Goal: Task Accomplishment & Management: Manage account settings

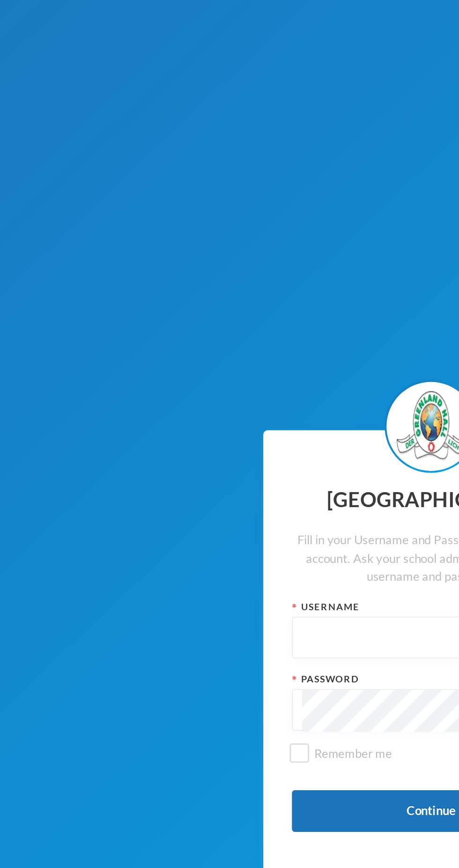
click at [187, 422] on input "text" at bounding box center [230, 423] width 130 height 21
type input "Glh25cs01"
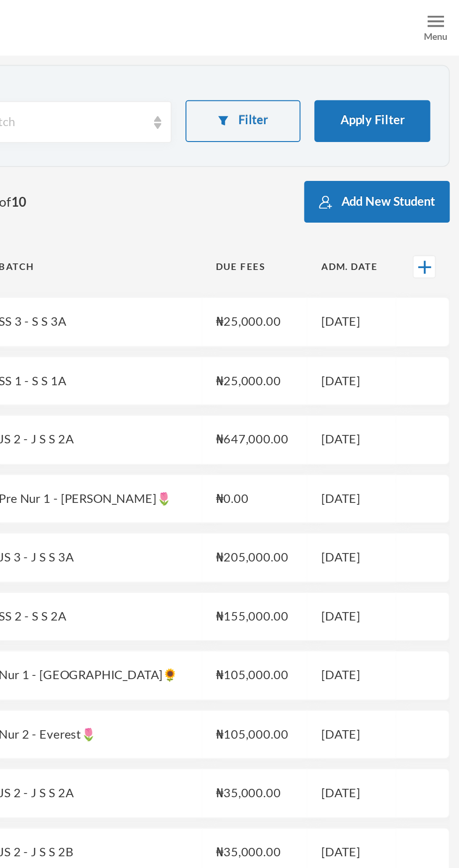
click at [442, 19] on div "Menu" at bounding box center [448, 18] width 12 height 7
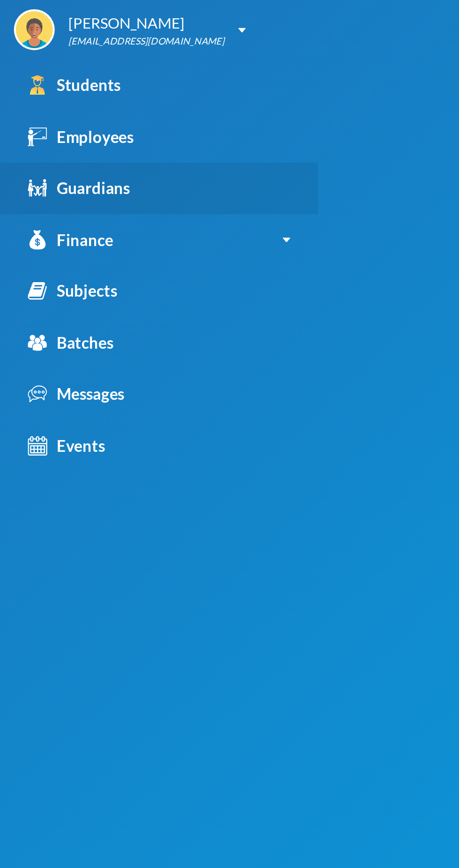
click at [28, 97] on div "Guardians" at bounding box center [40, 95] width 52 height 12
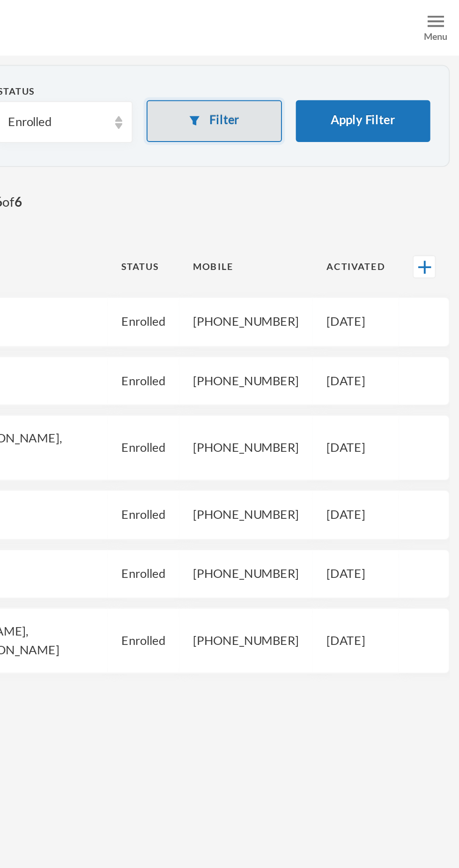
click at [344, 63] on button "Filter" at bounding box center [335, 61] width 68 height 21
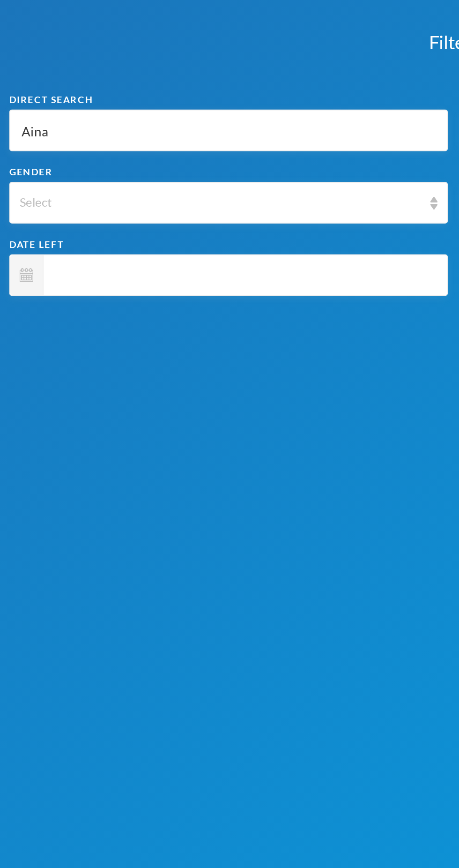
click at [91, 67] on input "Aina" at bounding box center [115, 66] width 211 height 21
type input "Ain"
type input "Ai"
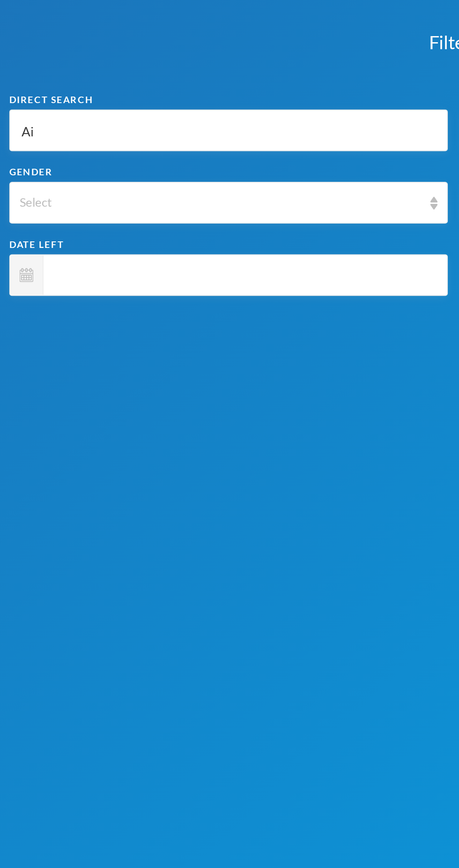
type input "A"
type input "J"
type input "Jo"
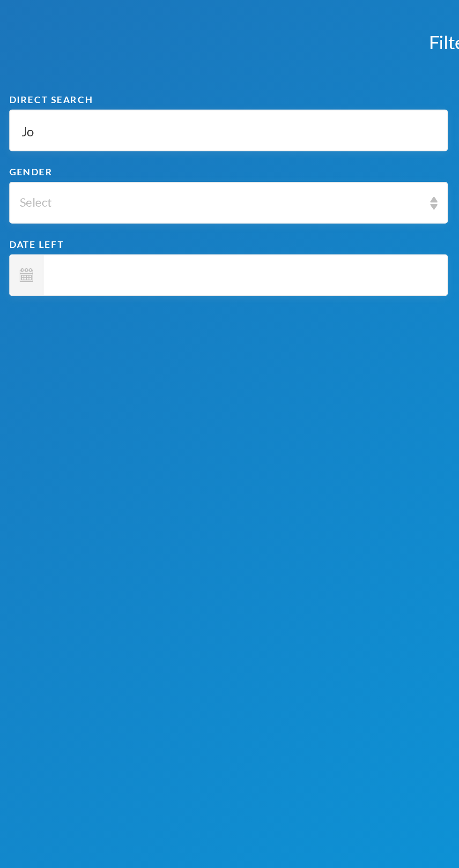
type input "Jo"
type input "[PERSON_NAME]"
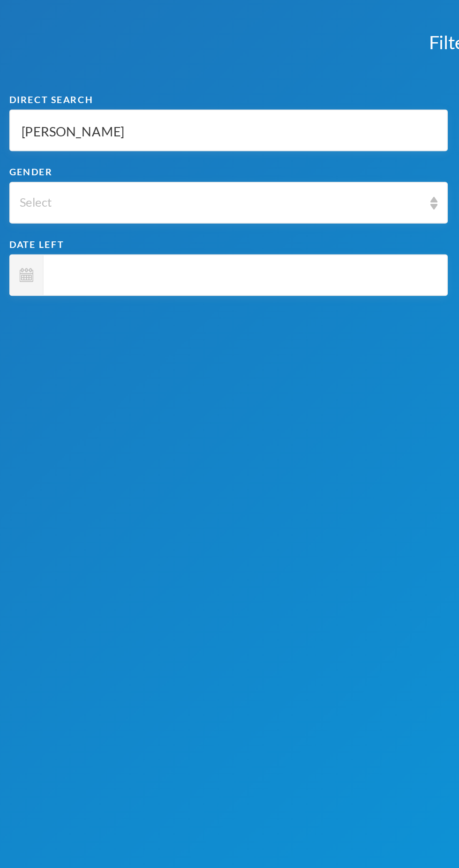
type input "Jonat"
type input "[PERSON_NAME]"
type input "Jonatha"
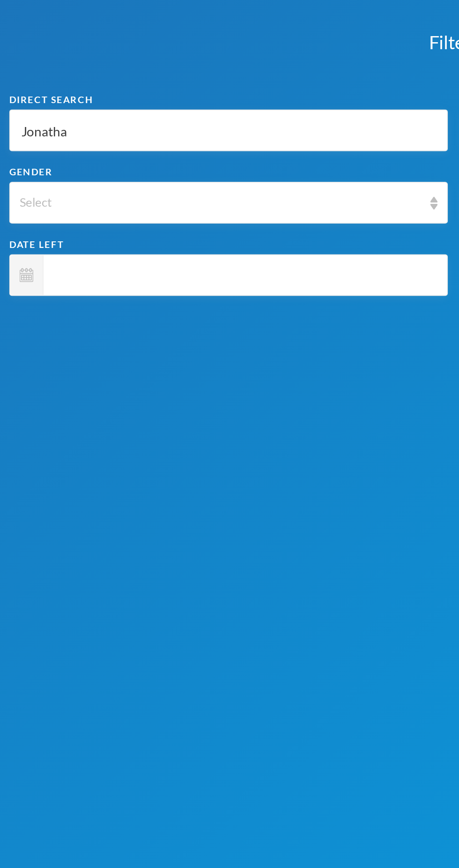
type input "Jonatha"
type input "[PERSON_NAME]"
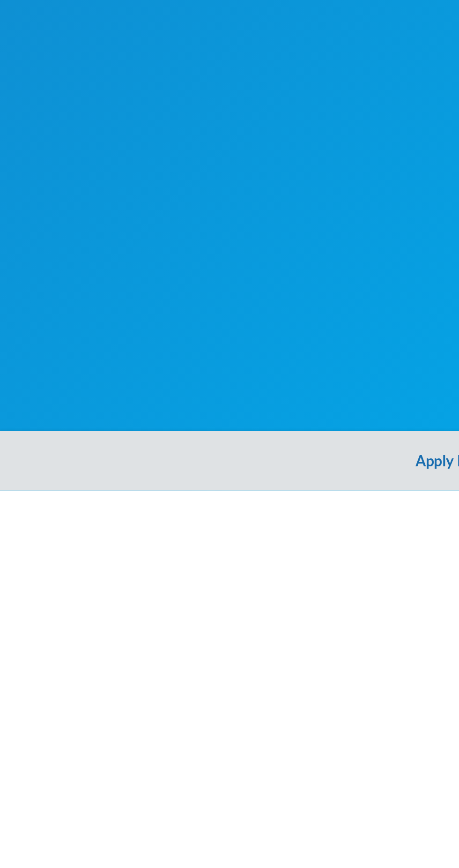
type input "[PERSON_NAME]"
click at [217, 850] on button "Apply Filter" at bounding box center [229, 853] width 459 height 30
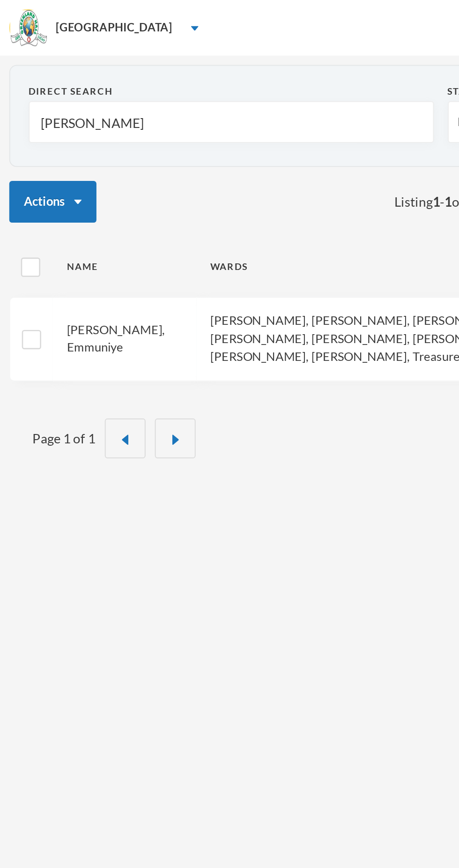
click at [49, 170] on link "[PERSON_NAME], Emmuniye" at bounding box center [59, 171] width 50 height 17
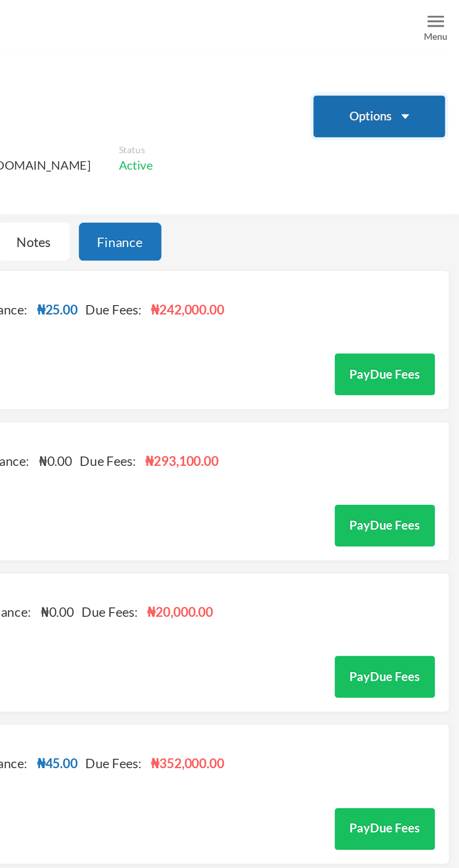
click at [425, 57] on button "Options" at bounding box center [419, 58] width 67 height 21
click at [423, 62] on button "Options" at bounding box center [419, 58] width 67 height 21
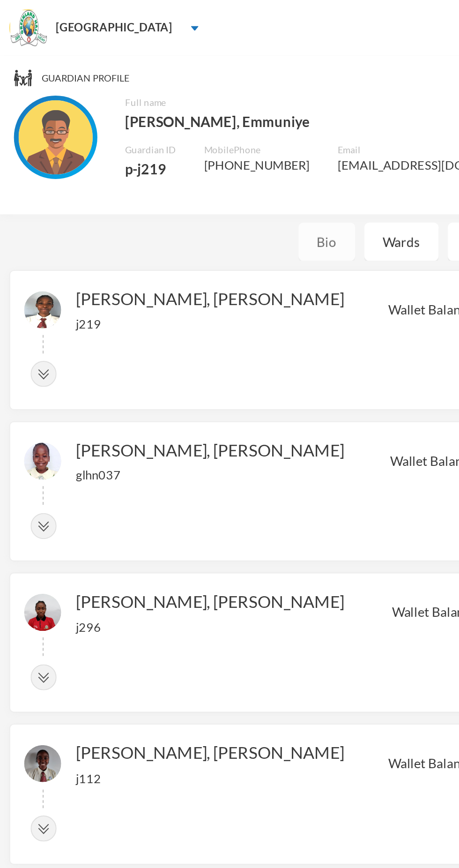
click at [170, 119] on div "Bio" at bounding box center [165, 121] width 29 height 19
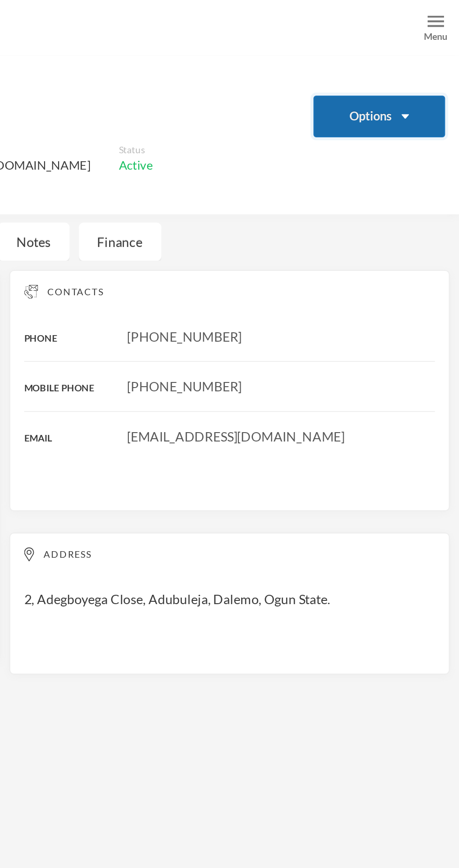
click at [417, 59] on button "Options" at bounding box center [419, 58] width 67 height 21
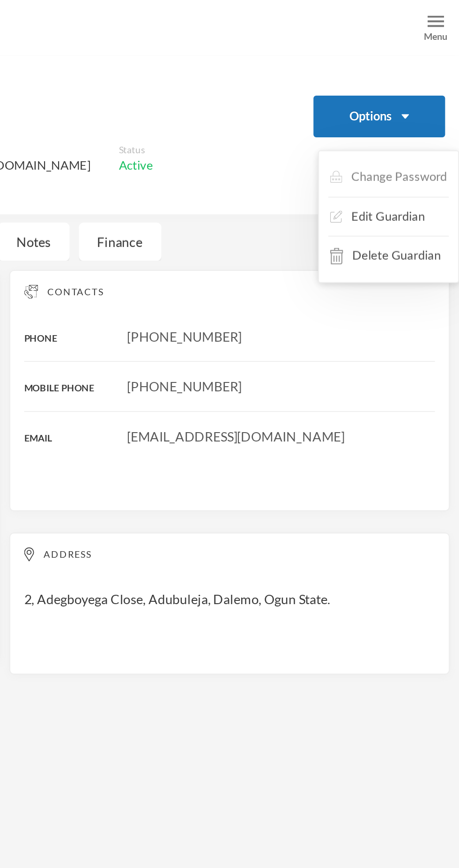
click at [436, 91] on button "Change Password" at bounding box center [423, 89] width 61 height 17
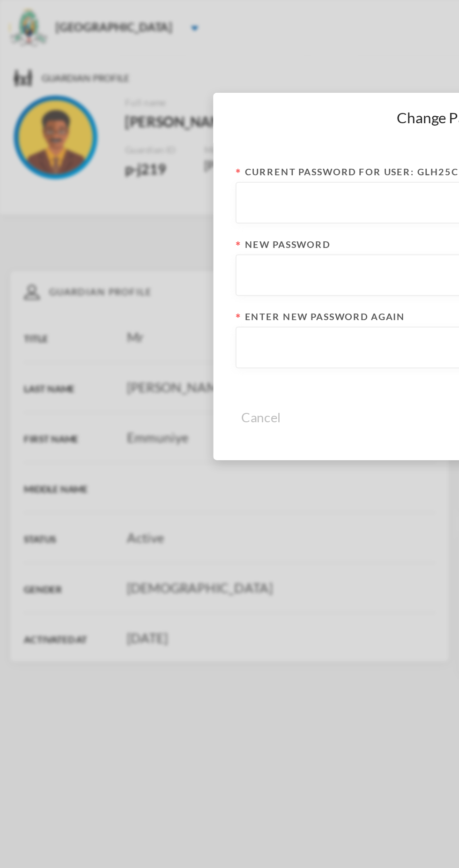
click at [180, 100] on input "text" at bounding box center [229, 102] width 211 height 21
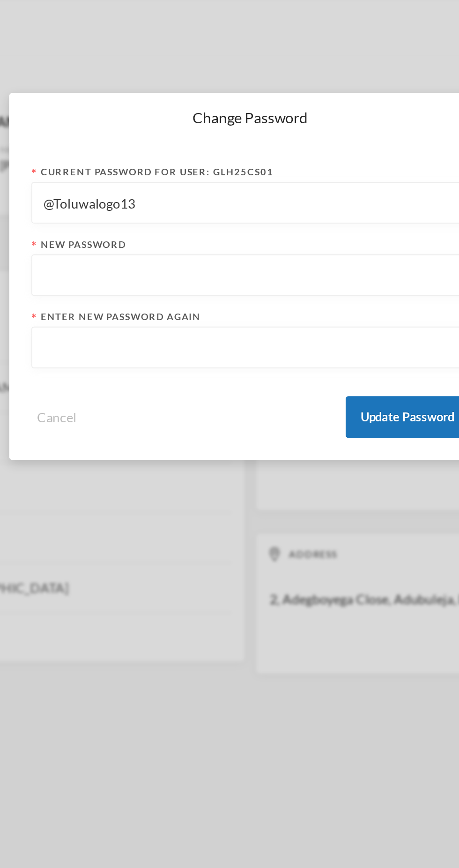
type input "@Toluwalogo13"
click at [284, 141] on input "text" at bounding box center [229, 139] width 211 height 21
type input "Jonathan19"
click at [255, 179] on input "text" at bounding box center [229, 175] width 211 height 21
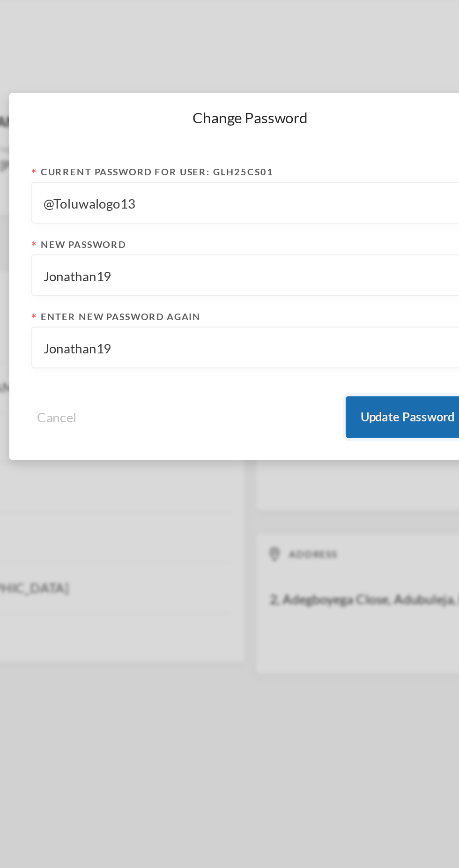
type input "Jonathan19"
click at [305, 206] on button "Update Password" at bounding box center [309, 210] width 62 height 21
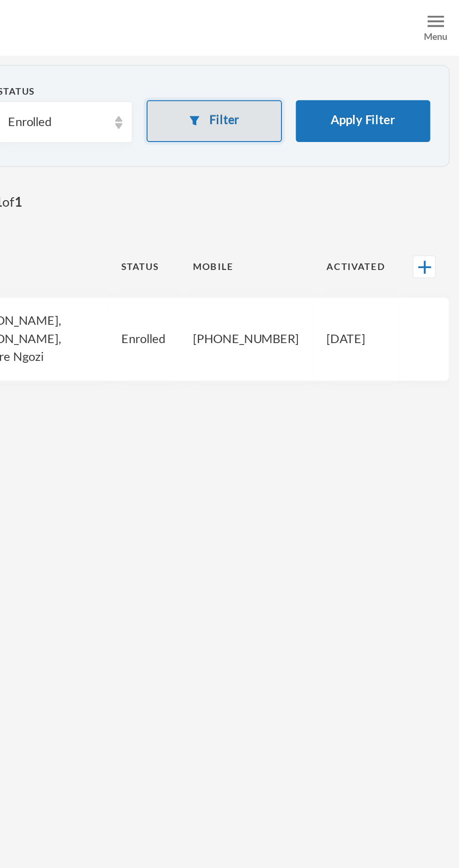
click at [346, 65] on button "Filter" at bounding box center [335, 61] width 68 height 21
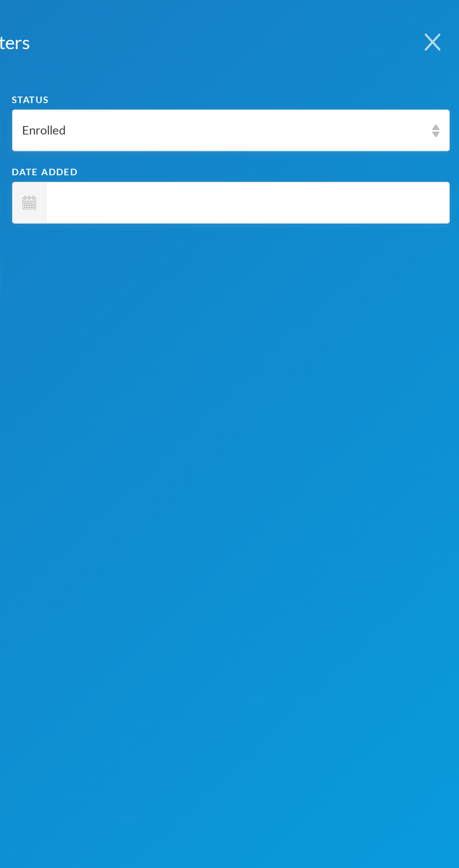
click at [444, 26] on button "button" at bounding box center [446, 20] width 27 height 41
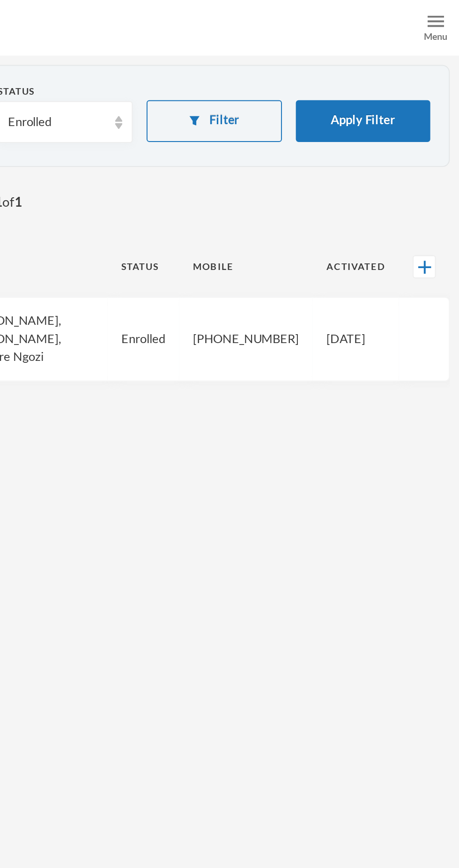
click at [443, 15] on div "Menu" at bounding box center [448, 18] width 12 height 7
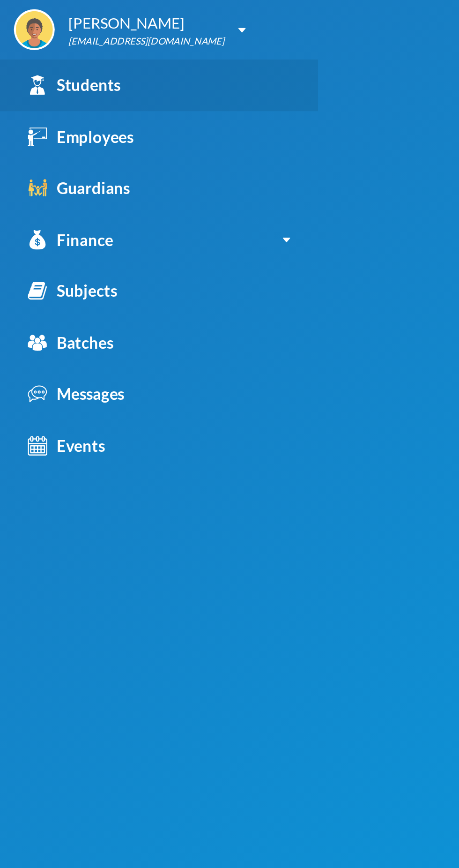
click at [55, 41] on div "Students" at bounding box center [37, 43] width 47 height 12
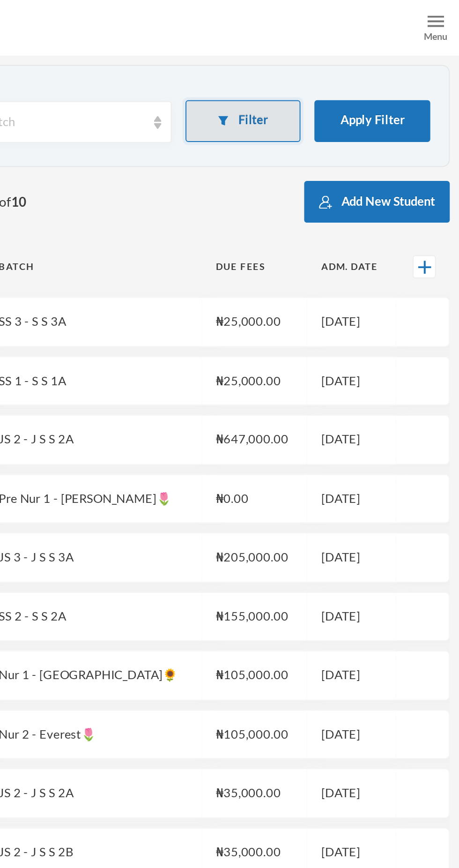
click at [342, 64] on button "Filter" at bounding box center [350, 61] width 59 height 21
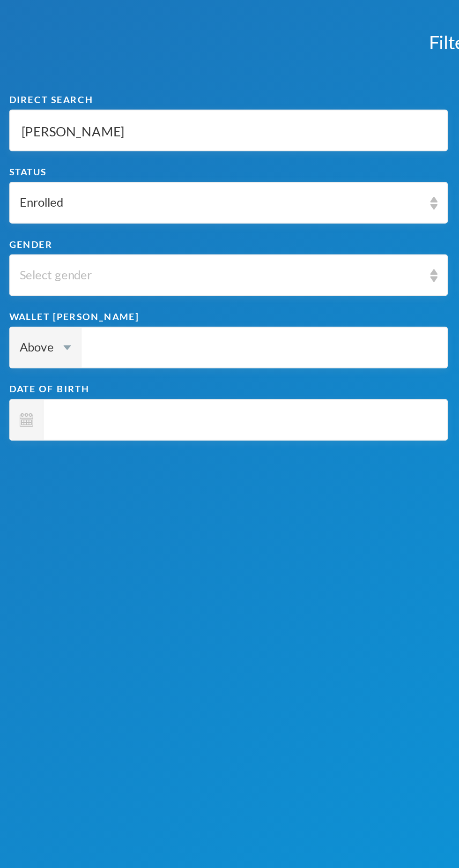
click at [105, 68] on input "[PERSON_NAME]" at bounding box center [115, 66] width 211 height 21
type input "Samue"
type input "Samu"
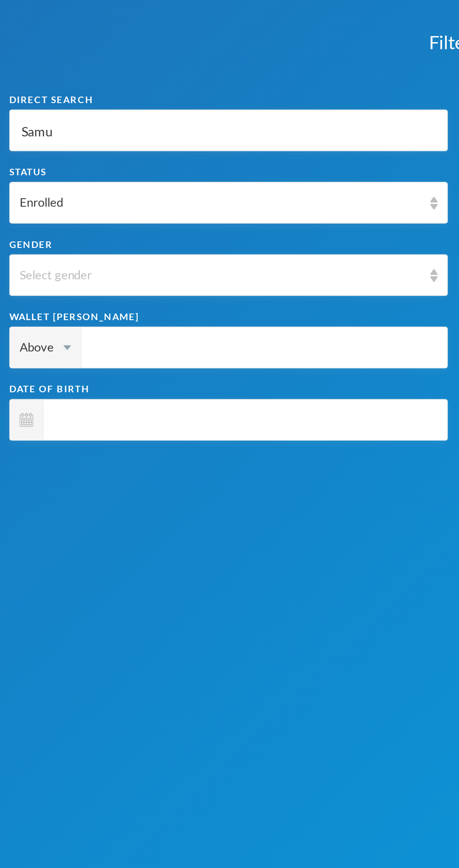
type input "[PERSON_NAME]"
type input "Sa"
type input "S"
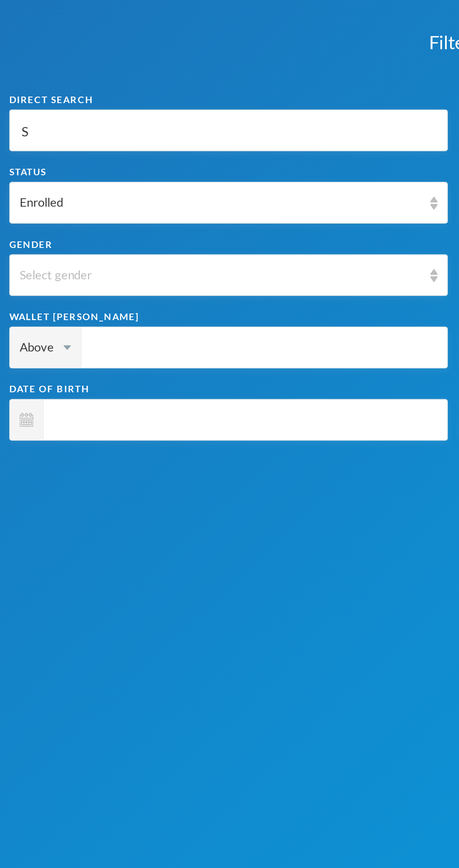
type input "S"
type input "H"
type input "He"
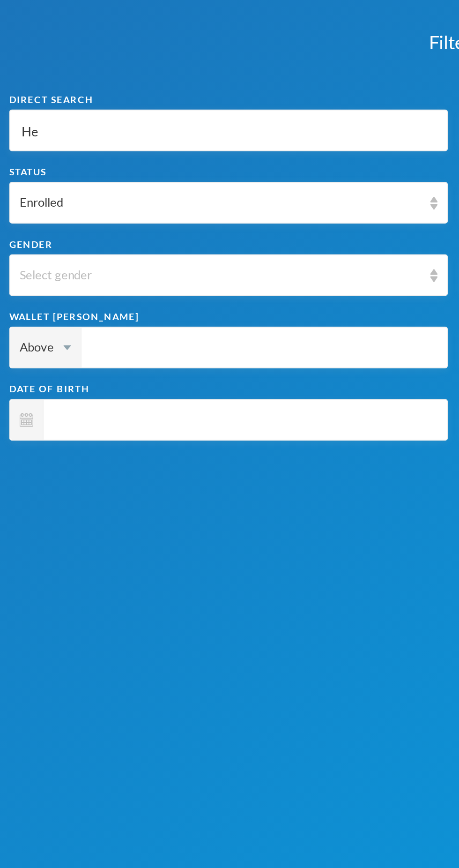
type input "Her"
type input "Herb"
type input "Herbe"
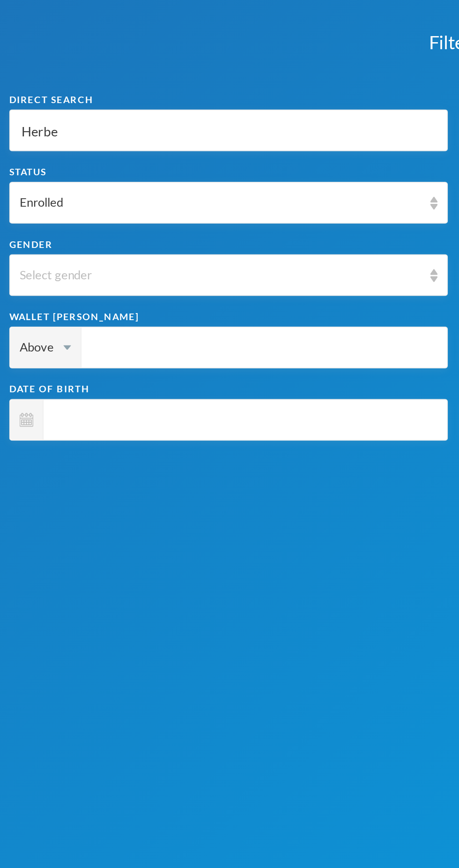
type input "Herbe"
type input "[PERSON_NAME]"
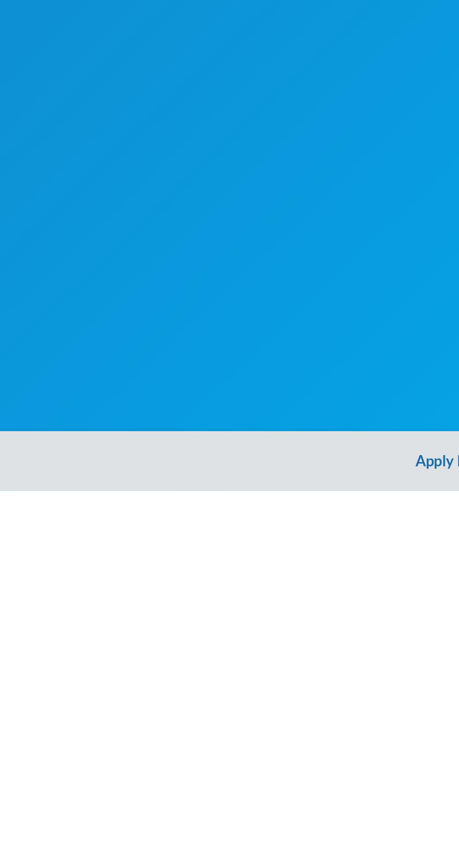
type input "[PERSON_NAME]"
click at [218, 847] on button "Apply Filter" at bounding box center [229, 853] width 459 height 30
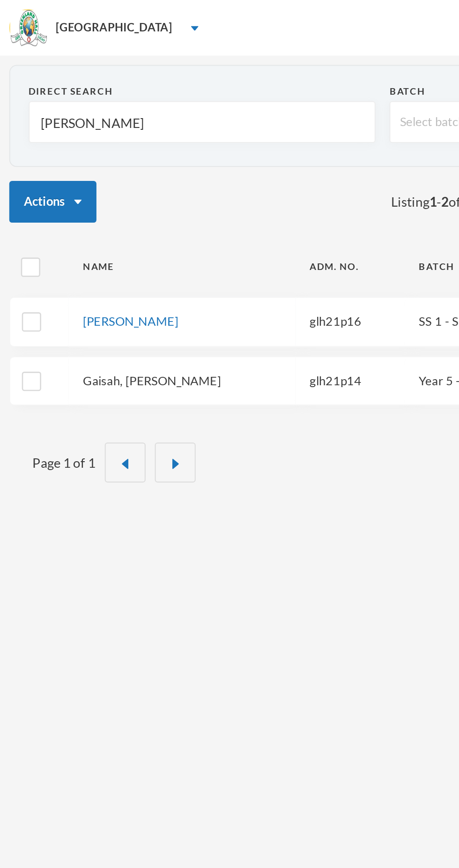
click at [61, 191] on link "Gaisah, [PERSON_NAME]" at bounding box center [77, 191] width 70 height 7
